Goal: Task Accomplishment & Management: Use online tool/utility

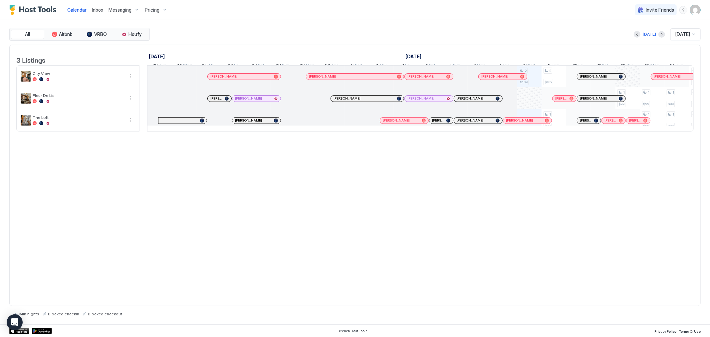
scroll to position [0, 370]
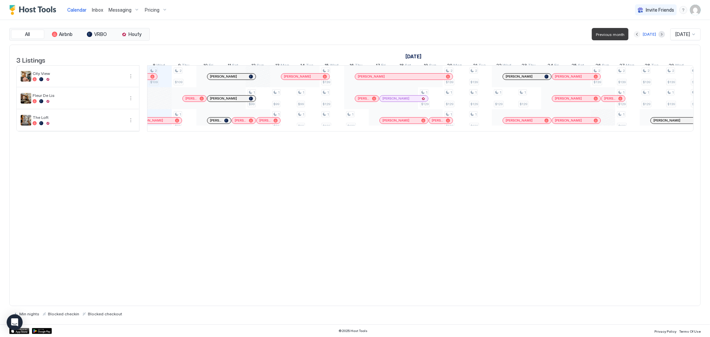
click at [634, 34] on button "Previous month" at bounding box center [637, 34] width 7 height 7
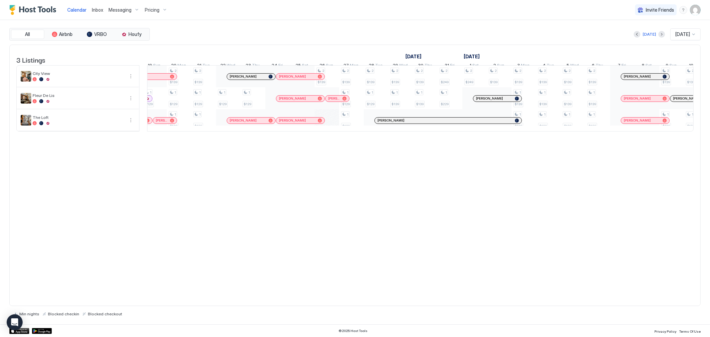
scroll to position [0, 444]
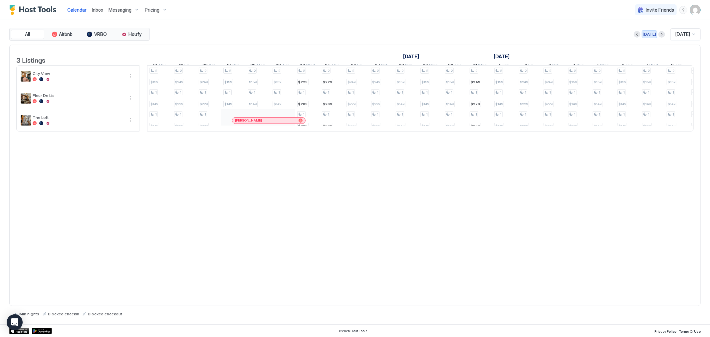
click at [647, 34] on div "[DATE]" at bounding box center [649, 34] width 13 height 6
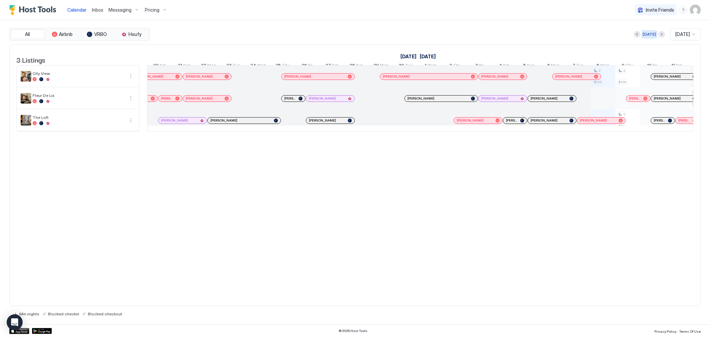
click at [644, 32] on div "[DATE]" at bounding box center [649, 34] width 13 height 6
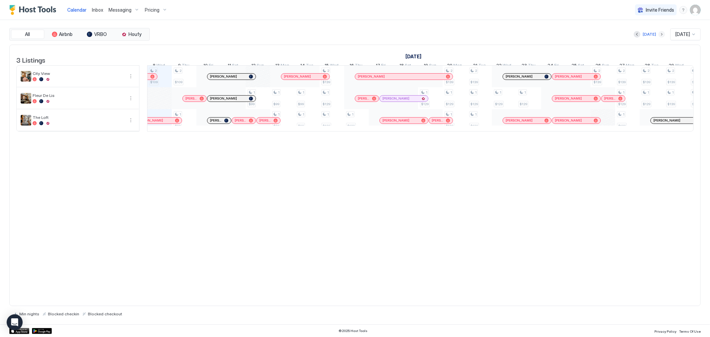
click at [659, 35] on button "Next month" at bounding box center [662, 34] width 7 height 7
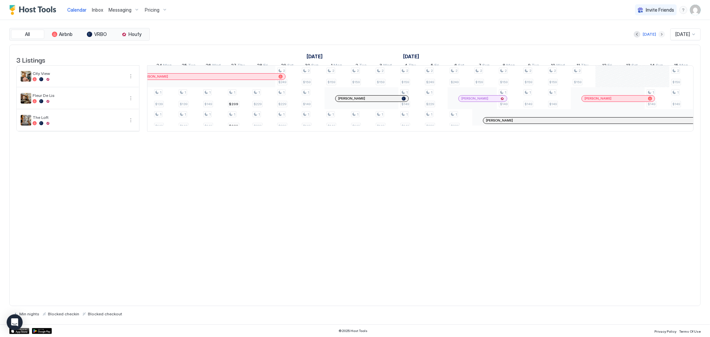
click at [659, 34] on button "Next month" at bounding box center [662, 34] width 7 height 7
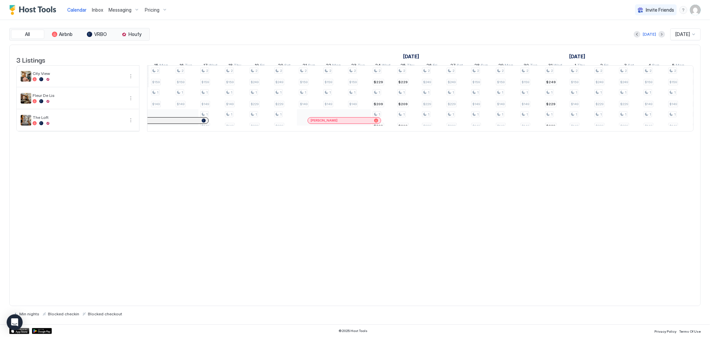
drag, startPoint x: 656, startPoint y: 37, endPoint x: 521, endPoint y: 115, distance: 156.2
click at [659, 37] on button "Next month" at bounding box center [662, 34] width 7 height 7
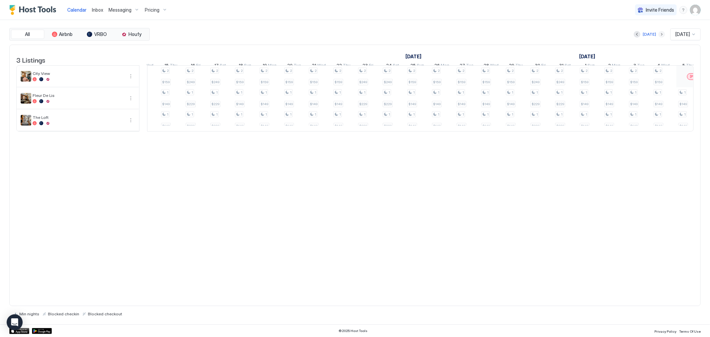
click at [659, 36] on button "Next month" at bounding box center [662, 34] width 7 height 7
click at [659, 35] on button "Next month" at bounding box center [662, 34] width 7 height 7
click at [659, 36] on button "Next month" at bounding box center [662, 34] width 7 height 7
click at [645, 33] on div "[DATE]" at bounding box center [649, 34] width 13 height 6
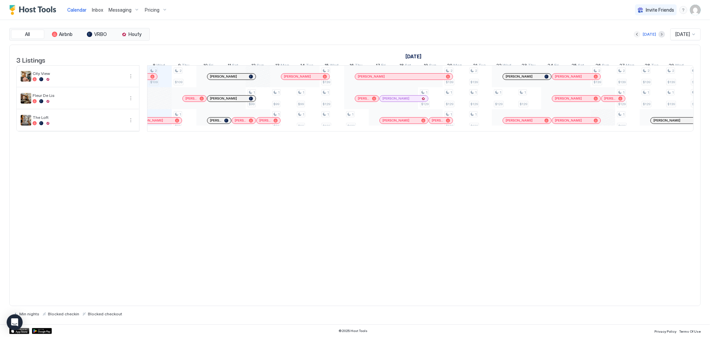
click at [634, 35] on button "Previous month" at bounding box center [637, 34] width 7 height 7
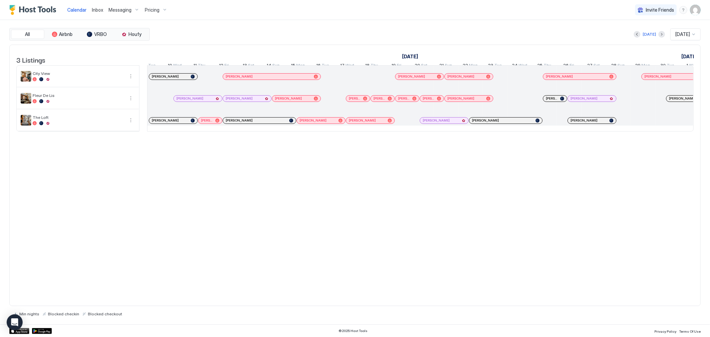
scroll to position [0, 462]
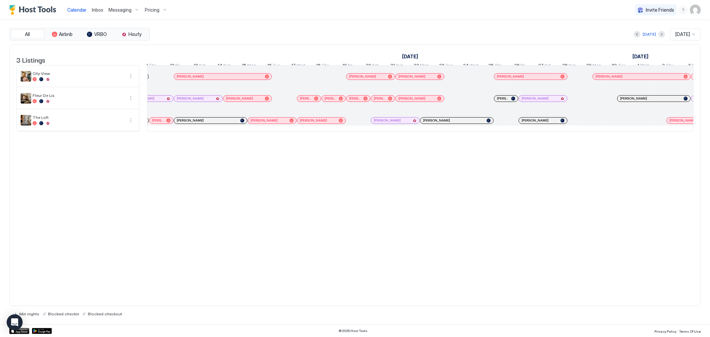
click at [659, 36] on button "Next month" at bounding box center [662, 34] width 7 height 7
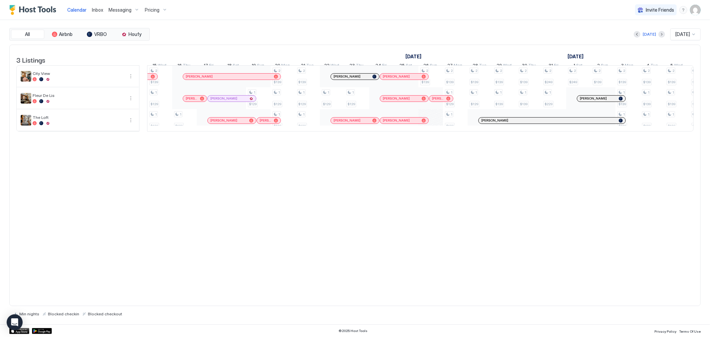
scroll to position [0, 548]
click at [659, 34] on button "Next month" at bounding box center [662, 34] width 7 height 7
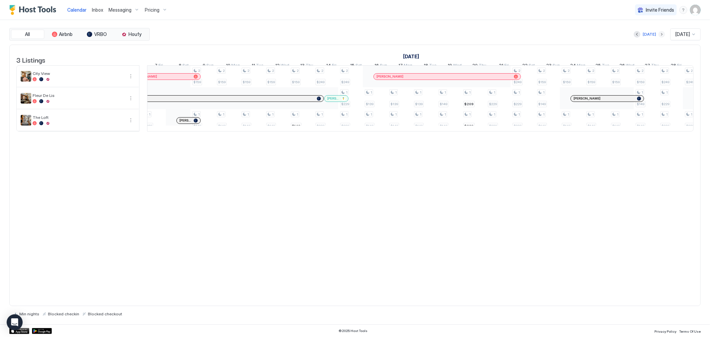
scroll to position [0, 370]
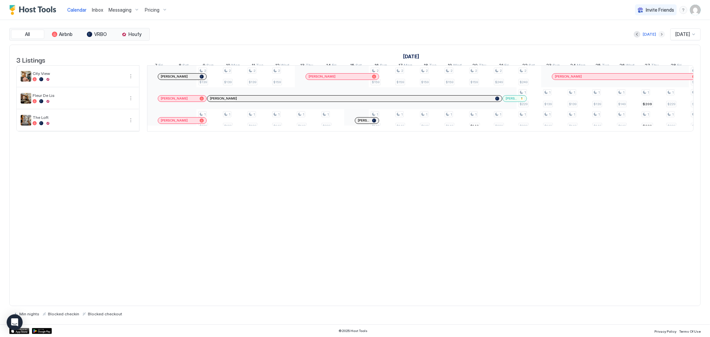
click at [659, 36] on button "Next month" at bounding box center [662, 34] width 7 height 7
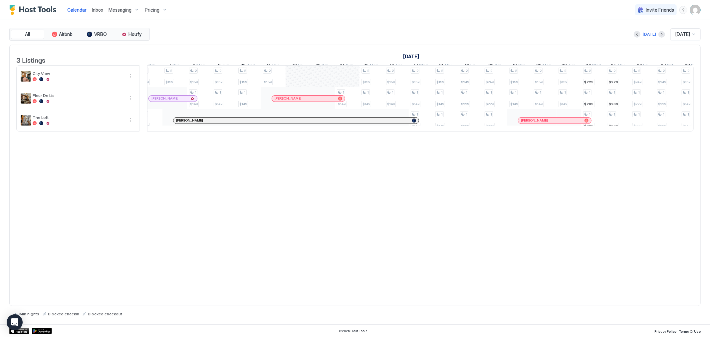
scroll to position [0, 288]
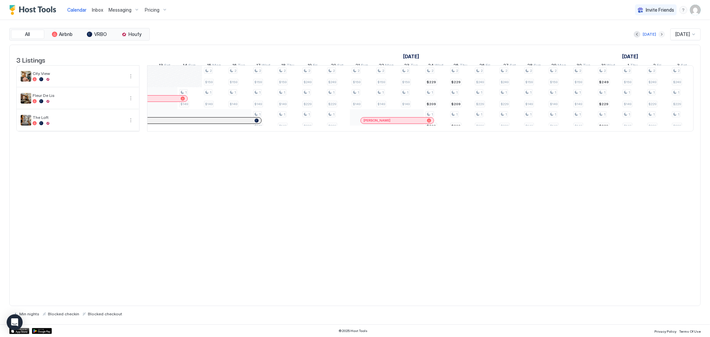
click at [659, 34] on button "Next month" at bounding box center [662, 34] width 7 height 7
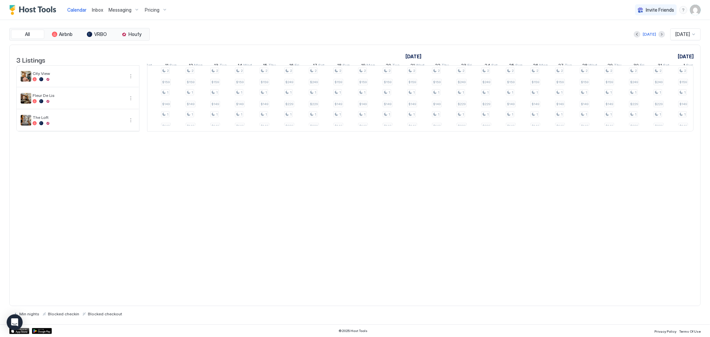
click at [660, 35] on div "[DATE] [DATE]" at bounding box center [426, 34] width 550 height 12
click at [659, 35] on button "Next month" at bounding box center [662, 34] width 7 height 7
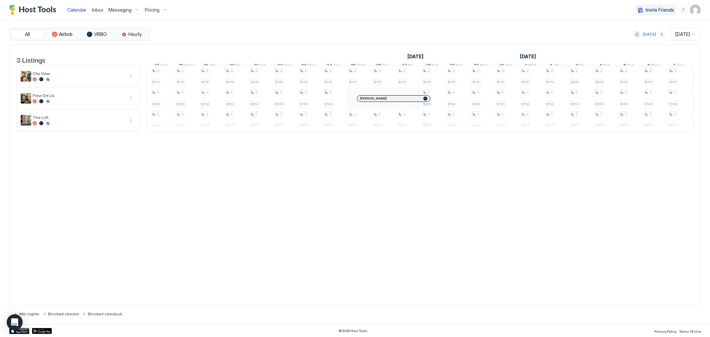
click at [659, 35] on button "Next month" at bounding box center [662, 34] width 7 height 7
click at [644, 35] on div "[DATE]" at bounding box center [649, 34] width 13 height 6
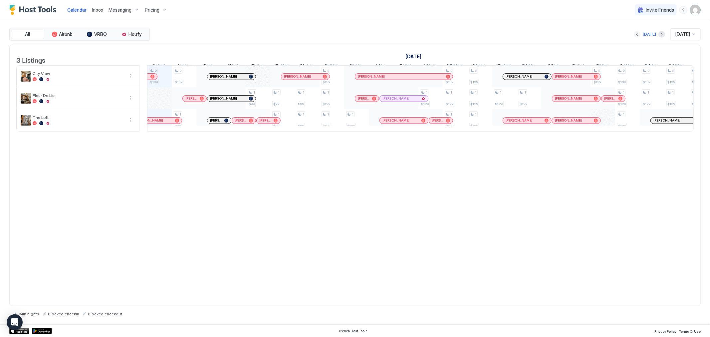
click at [636, 34] on button "Previous month" at bounding box center [637, 34] width 7 height 7
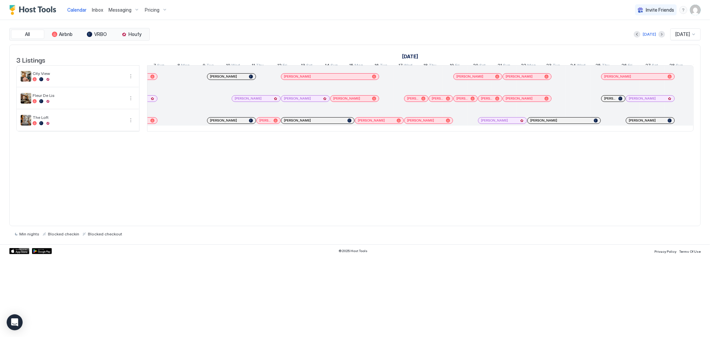
scroll to position [0, 370]
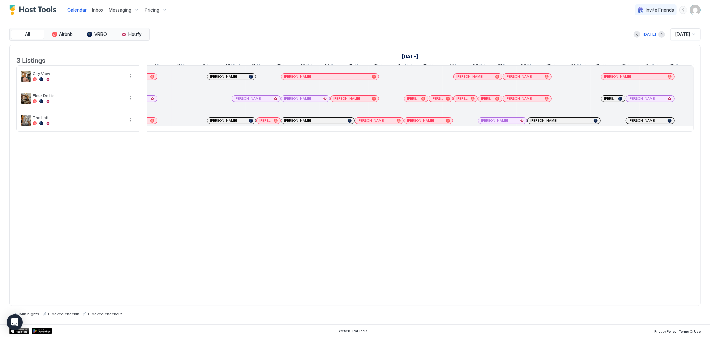
click at [287, 225] on div "3 Listings [DATE] [DATE] [DATE] 23 Sat 24 Sun 25 Mon 26 Tue 27 Wed 28 Thu 29 Fr…" at bounding box center [355, 176] width 692 height 262
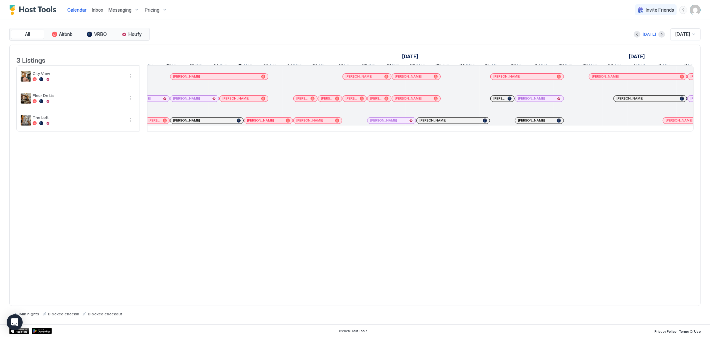
scroll to position [0, 514]
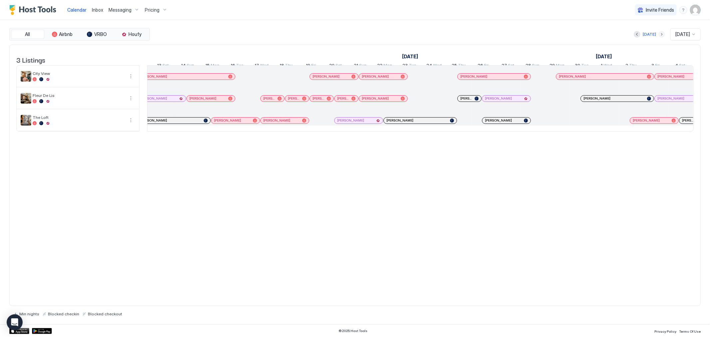
click at [659, 35] on button "Next month" at bounding box center [662, 34] width 7 height 7
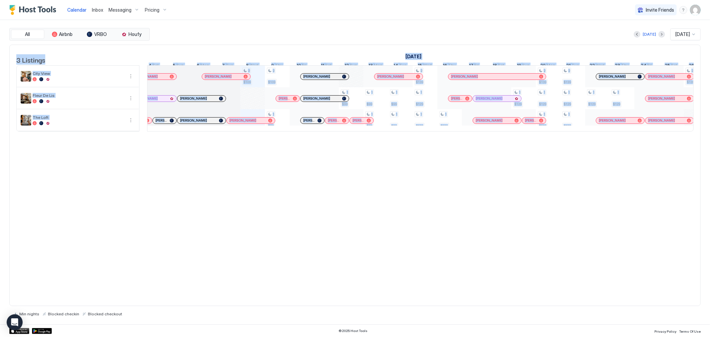
drag, startPoint x: 386, startPoint y: 143, endPoint x: 394, endPoint y: 141, distance: 8.2
click at [394, 139] on div "3 Listings [DATE] [DATE] [DATE] 23 Tue 24 Wed 25 Thu 26 Fri 27 Sat 28 Sun 29 Mo…" at bounding box center [355, 92] width 691 height 94
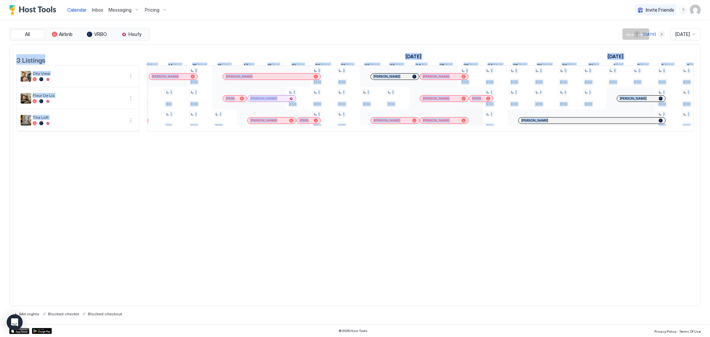
click at [659, 34] on button "Next month" at bounding box center [662, 34] width 7 height 7
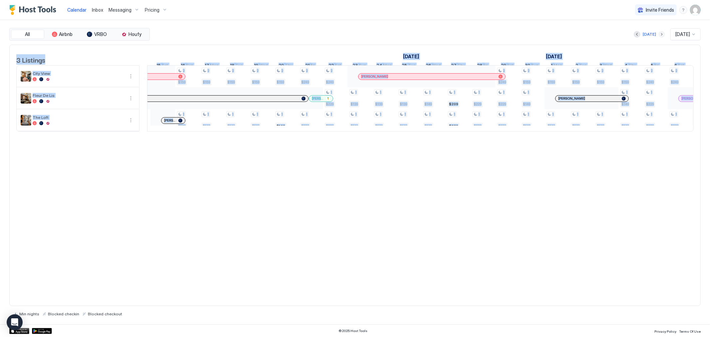
click at [659, 36] on button "Next month" at bounding box center [662, 34] width 7 height 7
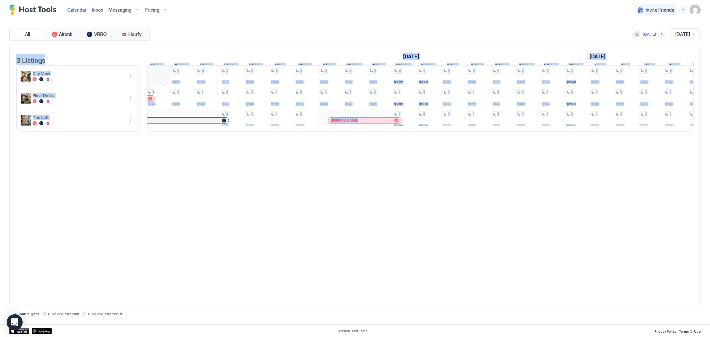
click at [659, 33] on button "Next month" at bounding box center [662, 34] width 7 height 7
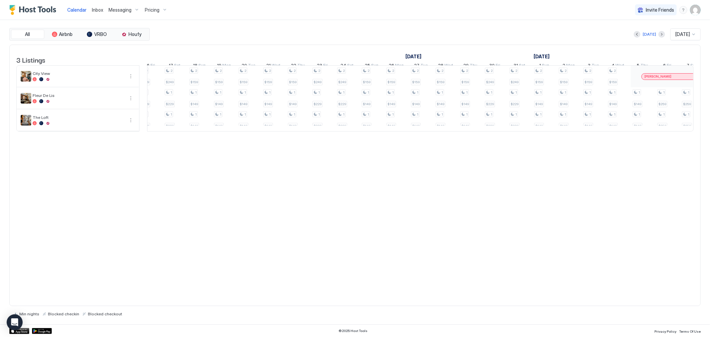
drag, startPoint x: 660, startPoint y: 38, endPoint x: 656, endPoint y: 36, distance: 4.5
click at [660, 37] on div "[DATE]" at bounding box center [649, 34] width 31 height 8
click at [659, 35] on button "Next month" at bounding box center [662, 34] width 7 height 7
click at [659, 36] on button "Next month" at bounding box center [662, 34] width 7 height 7
click at [643, 34] on div "[DATE]" at bounding box center [649, 34] width 13 height 6
